Goal: Register for event/course

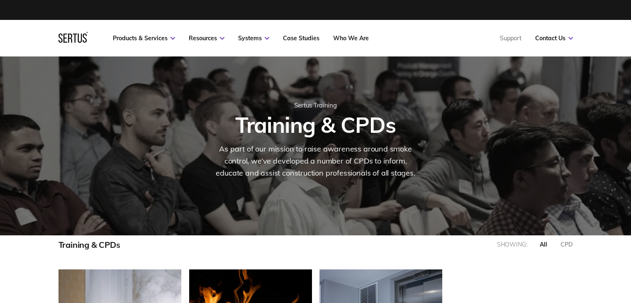
click at [93, 265] on div at bounding box center [315, 261] width 631 height 17
click at [103, 243] on div "Training & CPDs" at bounding box center [90, 244] width 62 height 10
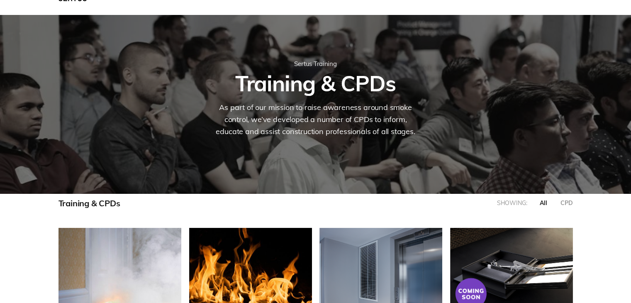
scroll to position [0, 0]
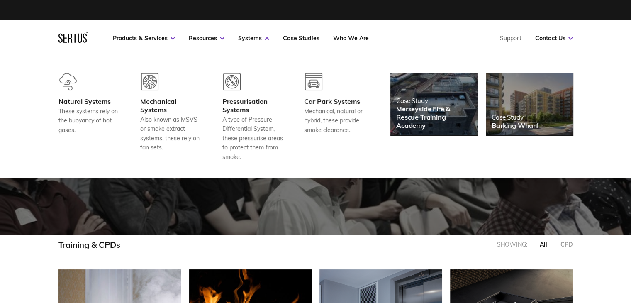
click at [443, 34] on nav "Products & Services Resources Systems Case Studies Who We Are Support Contact U…" at bounding box center [316, 38] width 515 height 37
click at [165, 90] on div at bounding box center [170, 85] width 61 height 24
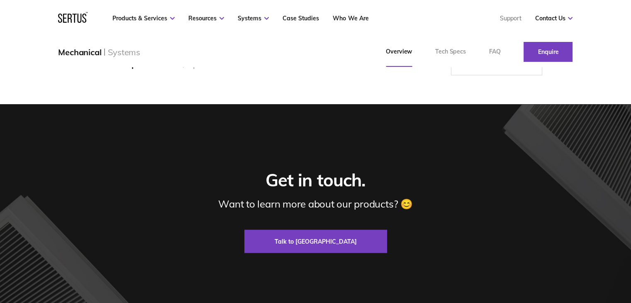
scroll to position [1577, 0]
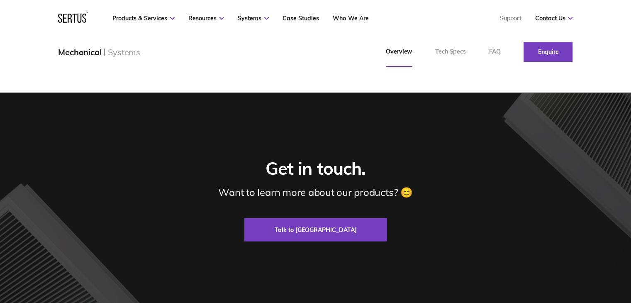
click at [514, 204] on div "Get in touch. Want to learn more about our products? 😊 Talk to us" at bounding box center [315, 199] width 453 height 84
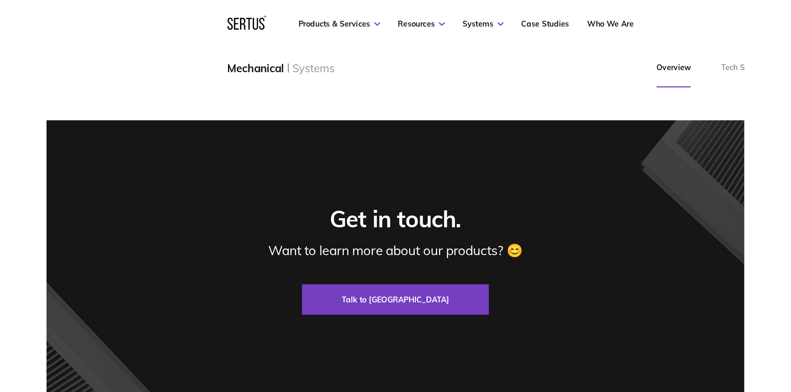
scroll to position [1694, 0]
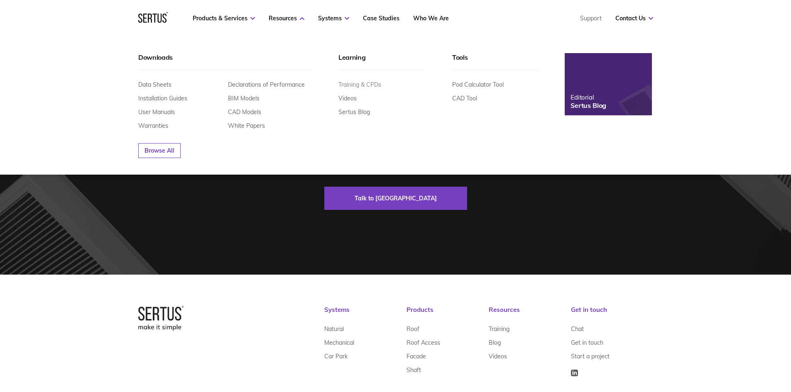
click at [374, 82] on link "Training & CPDs" at bounding box center [359, 84] width 43 height 7
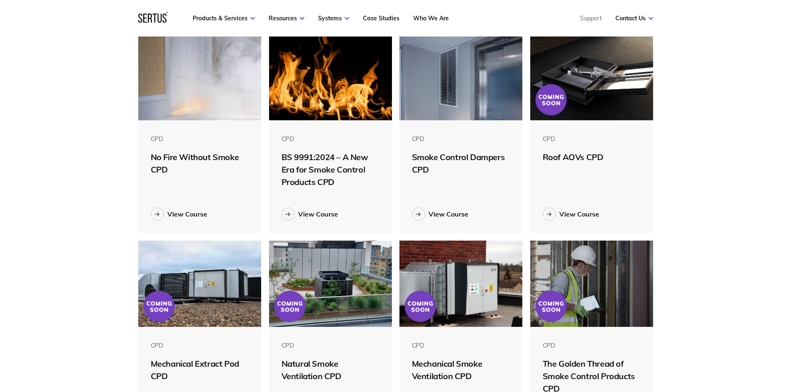
scroll to position [249, 0]
click at [176, 211] on div "View Course" at bounding box center [187, 214] width 40 height 8
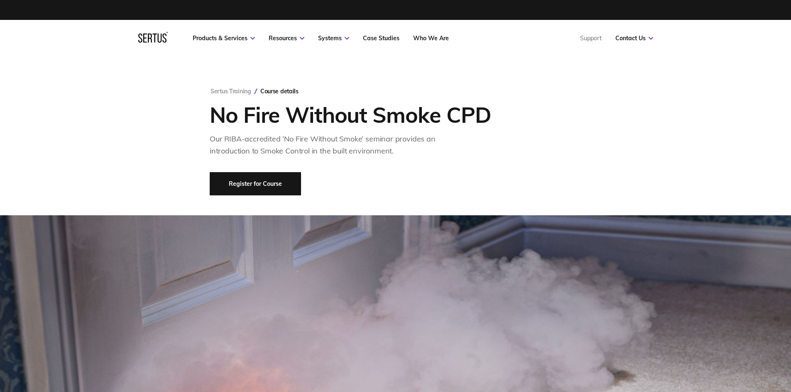
click at [260, 173] on link "Register for Course" at bounding box center [255, 183] width 91 height 23
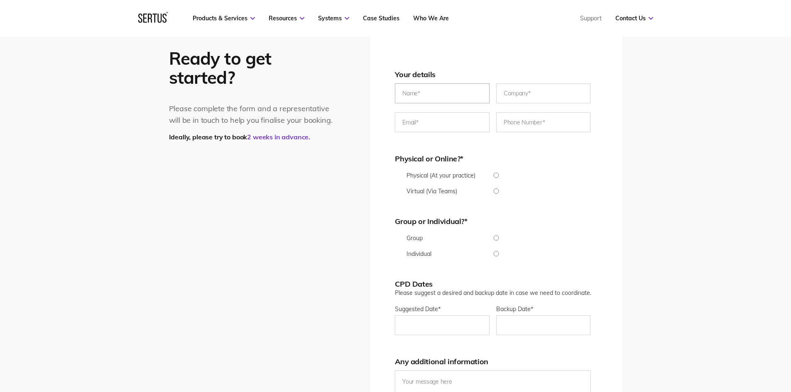
click at [440, 95] on input "text" at bounding box center [442, 93] width 95 height 20
drag, startPoint x: 248, startPoint y: 223, endPoint x: 252, endPoint y: 221, distance: 5.0
click at [252, 221] on div "Ready to get started? Please complete the form and a representative will be in …" at bounding box center [395, 276] width 453 height 479
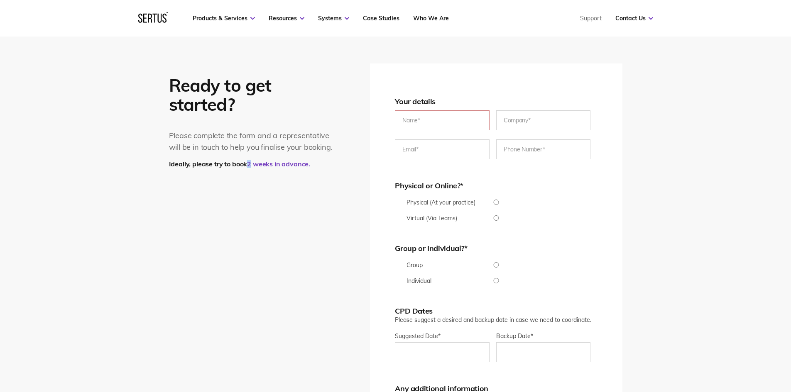
scroll to position [1486, 0]
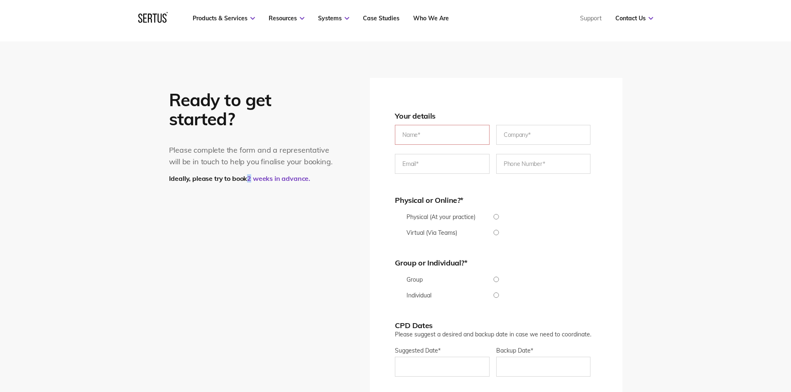
scroll to position [1528, 0]
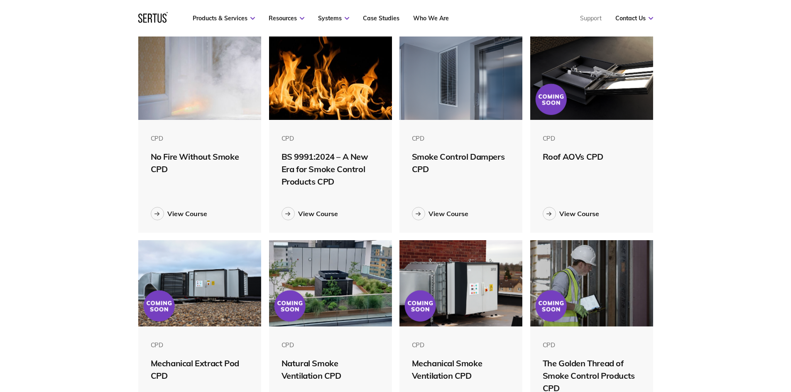
scroll to position [419, 528]
click at [328, 157] on div "BS 9991:2024 – A New Era for Smoke Control Products CPD" at bounding box center [330, 169] width 98 height 37
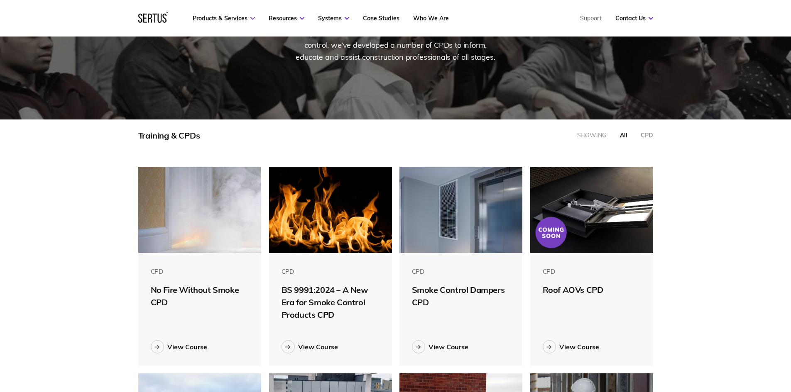
scroll to position [83, 0]
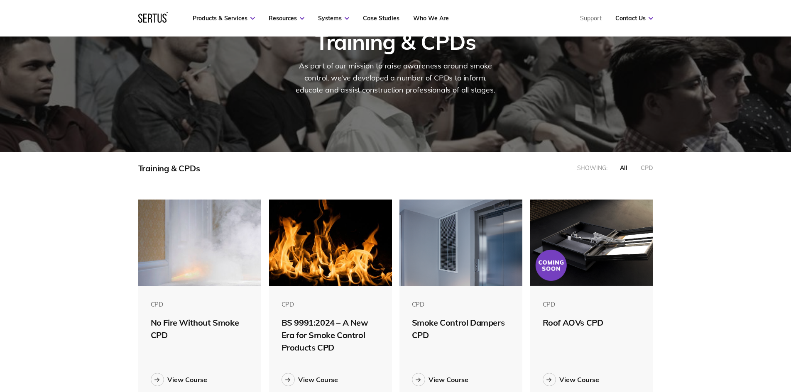
click at [631, 168] on div "CPD" at bounding box center [646, 167] width 12 height 7
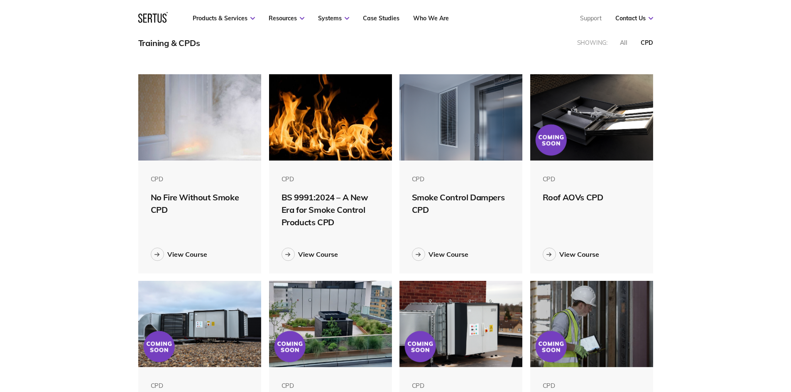
scroll to position [208, 0]
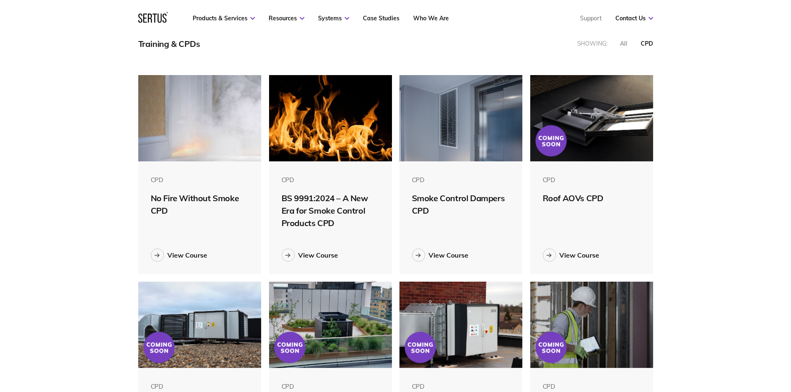
click at [438, 197] on div "Smoke Control Dampers CPD" at bounding box center [461, 204] width 98 height 25
click at [424, 254] on div at bounding box center [418, 255] width 13 height 13
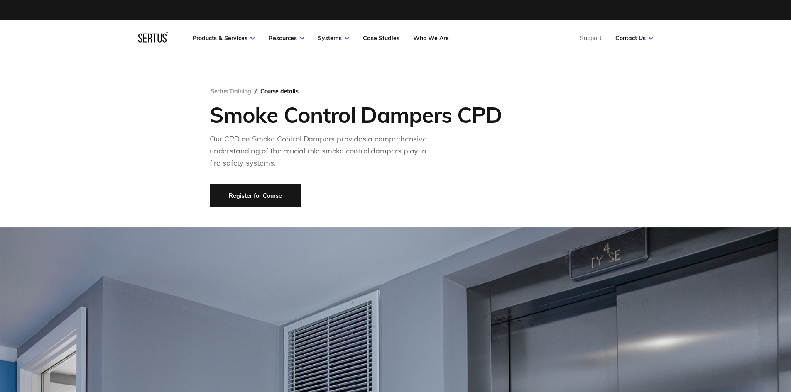
click at [267, 198] on link "Register for Course" at bounding box center [255, 195] width 91 height 23
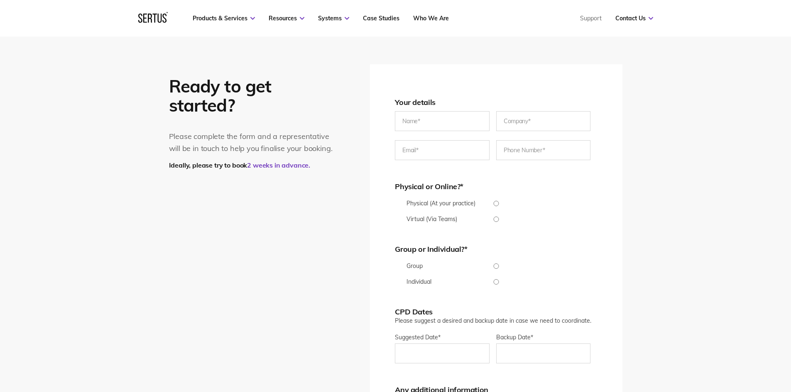
scroll to position [1795, 0]
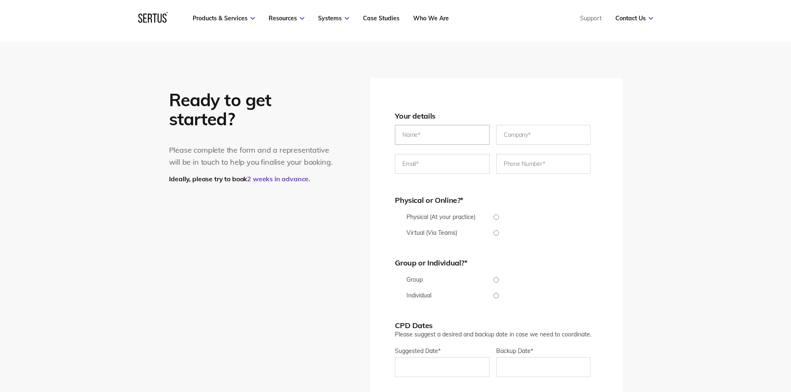
click at [420, 142] on input "text" at bounding box center [442, 135] width 95 height 20
type input "Carlos Romero"
click at [547, 132] on input "text" at bounding box center [543, 135] width 95 height 20
type input "Global HSE"
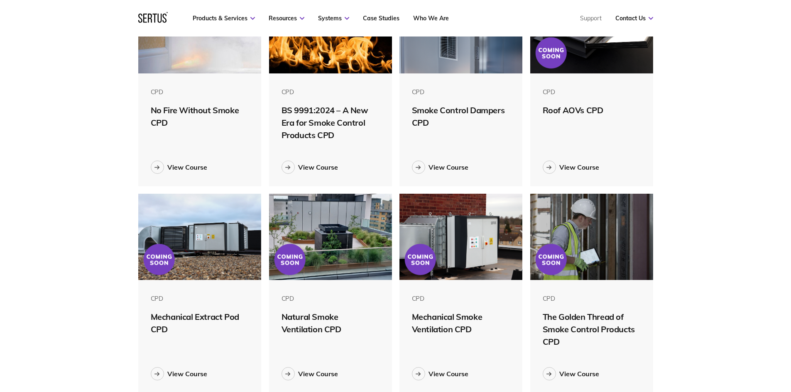
scroll to position [249, 0]
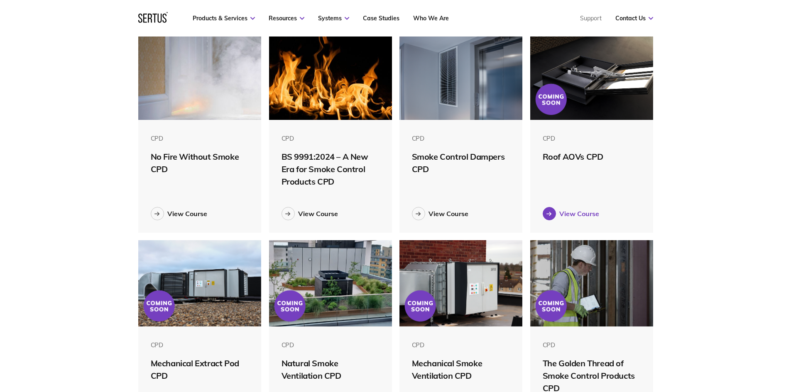
click at [584, 213] on div "View Course" at bounding box center [579, 214] width 40 height 8
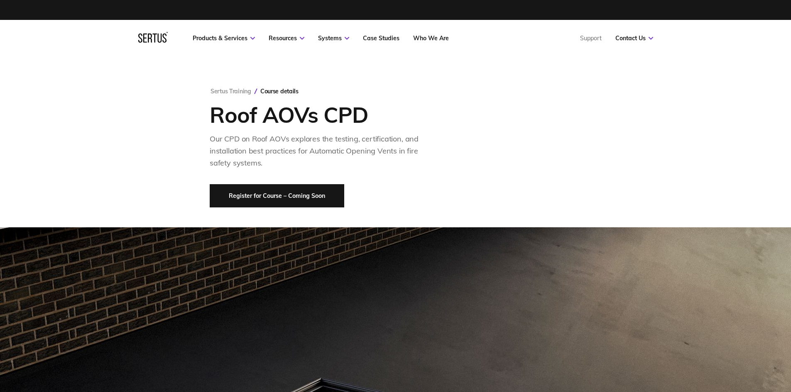
click at [326, 191] on link "Register for Course – Coming Soon" at bounding box center [277, 195] width 134 height 23
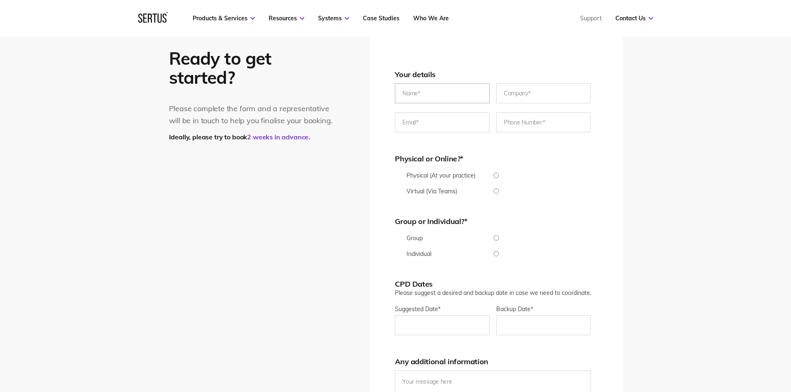
click at [463, 101] on input "text" at bounding box center [442, 93] width 95 height 20
type input "Carlos Romero"
click at [525, 92] on input "text" at bounding box center [543, 93] width 95 height 20
type input "Global HSE"
click at [407, 122] on input "email" at bounding box center [442, 122] width 95 height 20
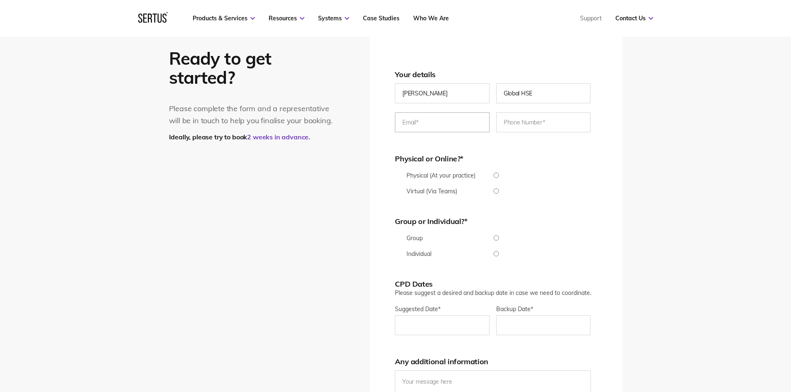
type input "carlos.romero@globalhsegroup.com"
click at [531, 126] on input "tel" at bounding box center [543, 122] width 95 height 20
type input "07456778395"
click at [497, 191] on input "Virtual (Via Teams)" at bounding box center [496, 190] width 202 height 5
radio input "true"
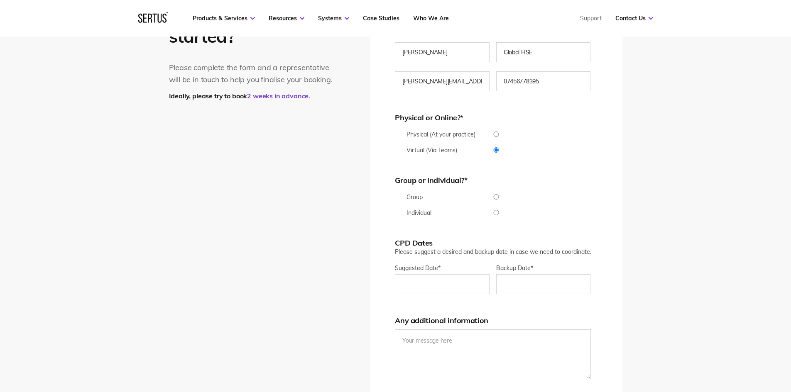
scroll to position [1887, 0]
click at [496, 212] on input "Individual" at bounding box center [496, 212] width 202 height 5
radio input "true"
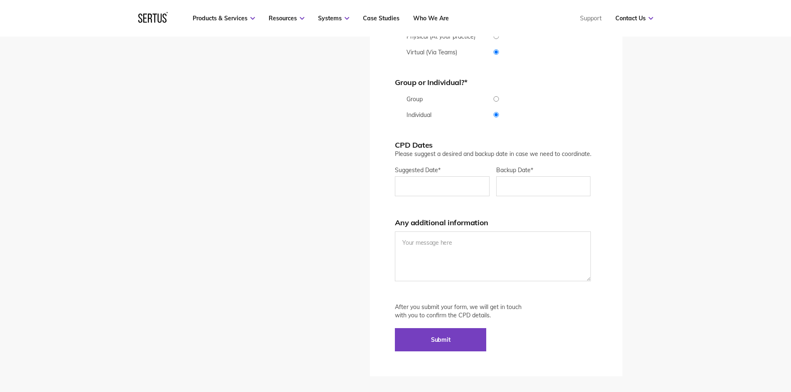
scroll to position [2053, 0]
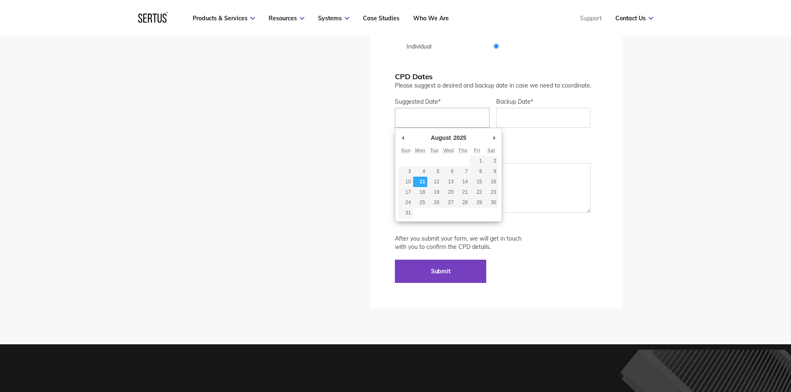
click at [442, 122] on input "Suggested Date *" at bounding box center [442, 118] width 95 height 20
type div "2025-08-12"
type input "12/08/2025"
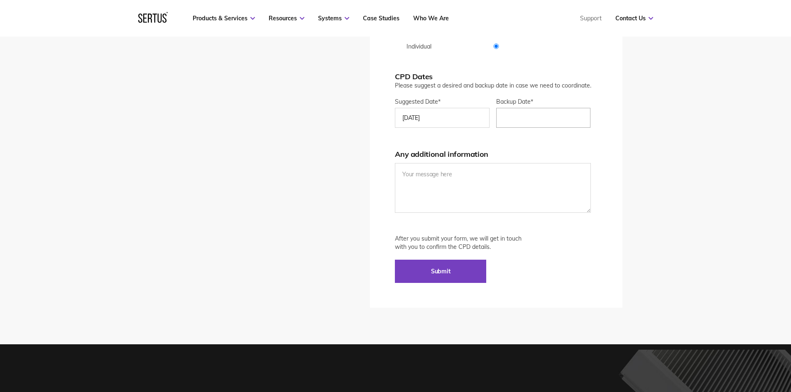
click at [538, 122] on input "Backup Date*" at bounding box center [543, 118] width 95 height 20
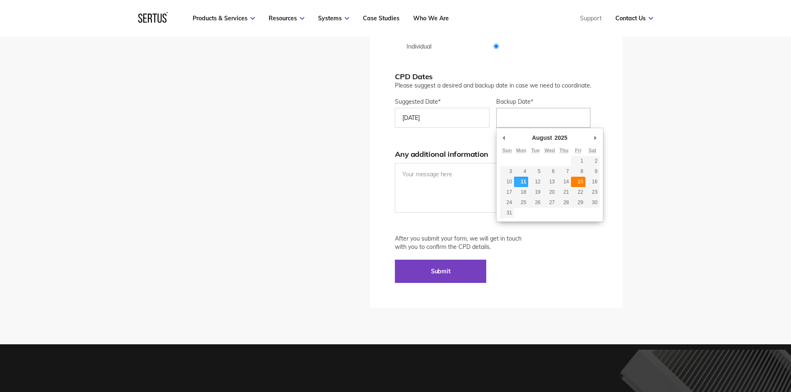
type div "2025-08-15"
type input "15/08/2025"
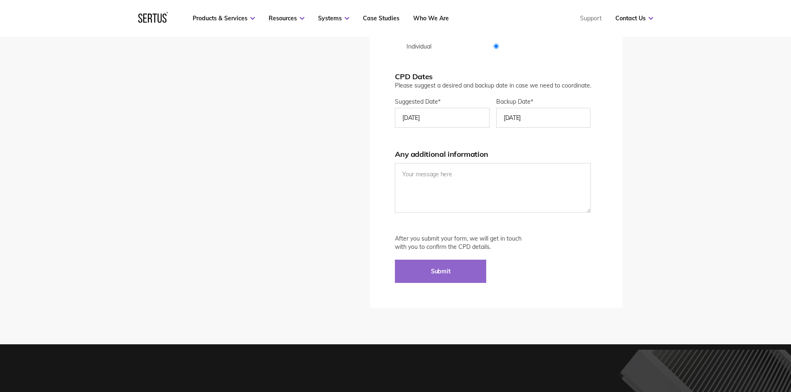
click at [448, 268] on input "Submit" at bounding box center [440, 271] width 91 height 23
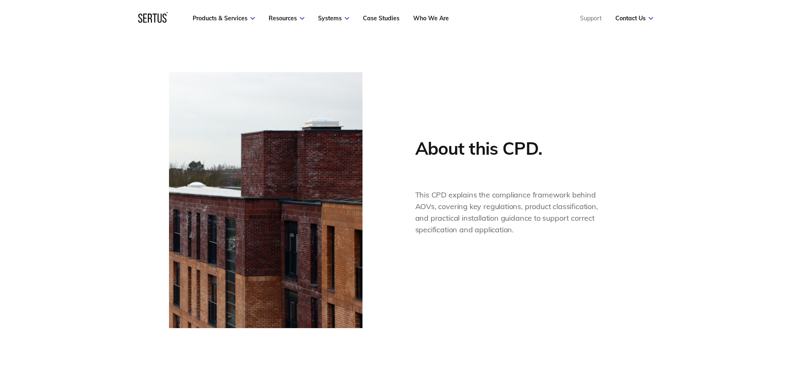
scroll to position [619, 0]
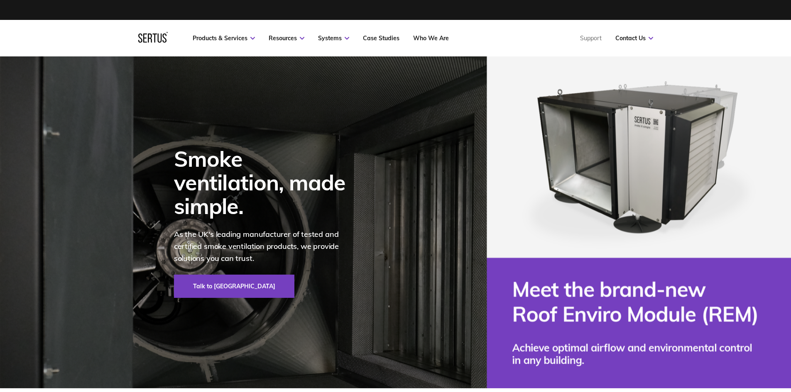
click at [144, 34] on div at bounding box center [152, 38] width 29 height 12
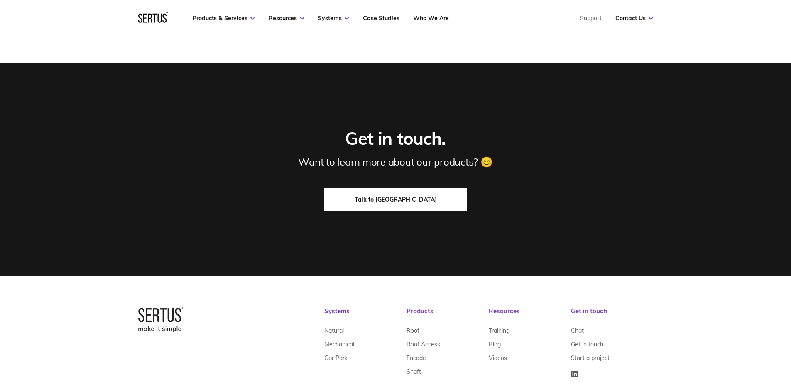
scroll to position [2518, 0]
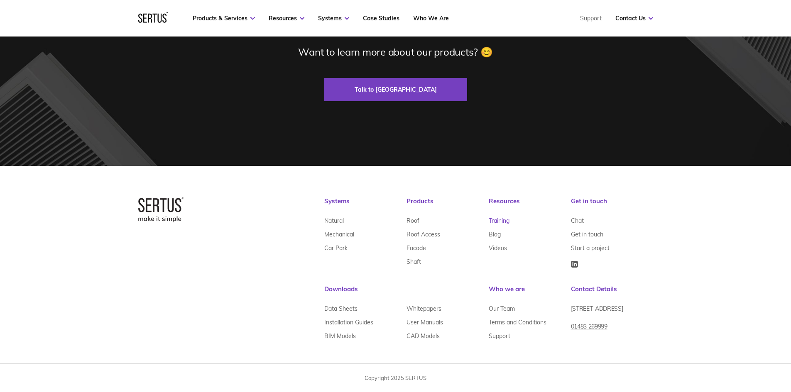
click at [495, 219] on link "Training" at bounding box center [498, 221] width 21 height 14
